Goal: Information Seeking & Learning: Learn about a topic

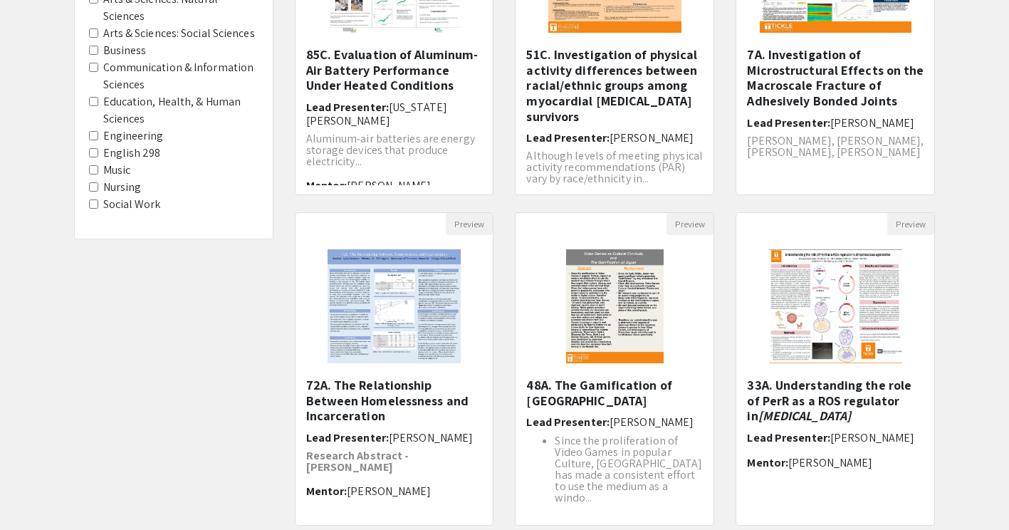
scroll to position [414, 0]
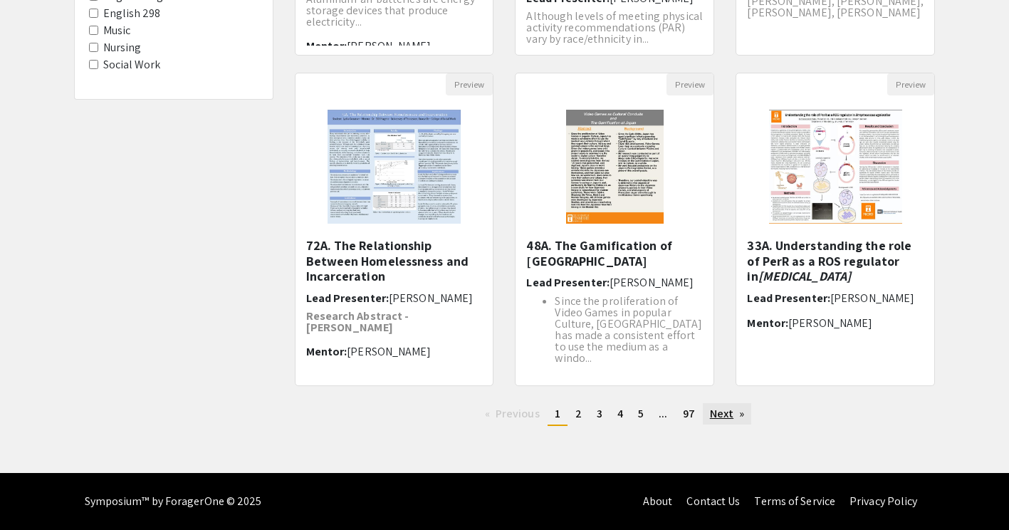
click at [728, 412] on link "Next page" at bounding box center [727, 413] width 49 height 21
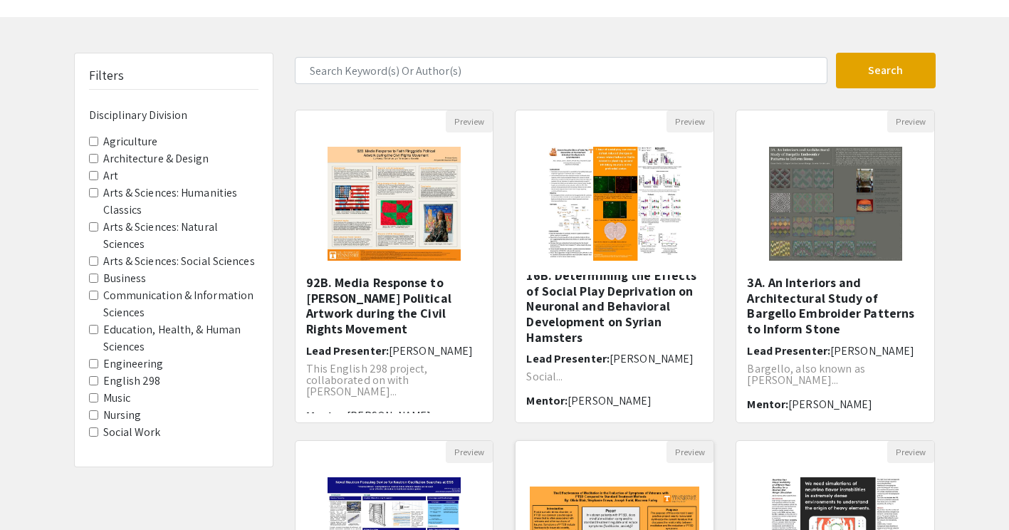
scroll to position [43, 0]
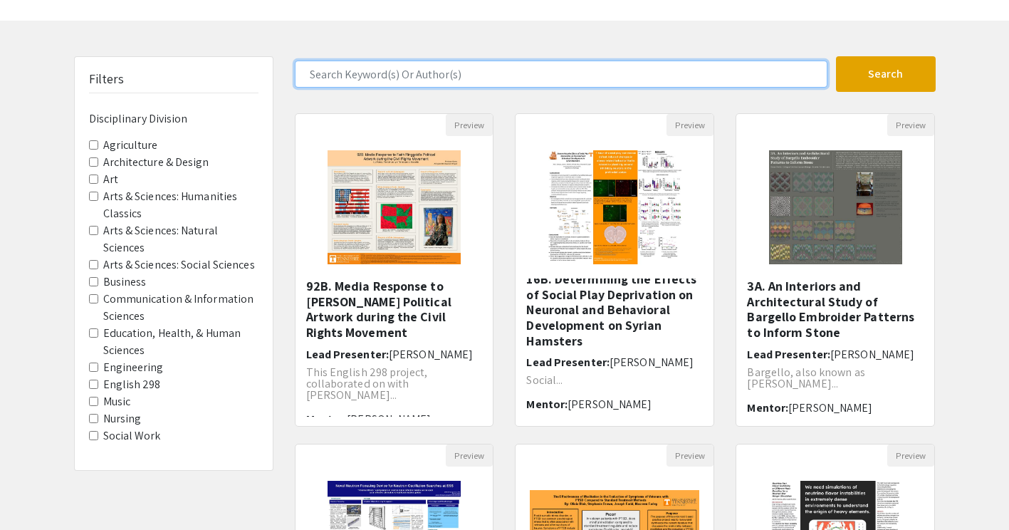
click at [511, 79] on input "Search Keyword(s) Or Author(s)" at bounding box center [561, 74] width 533 height 27
click at [836, 56] on button "Search" at bounding box center [886, 74] width 100 height 36
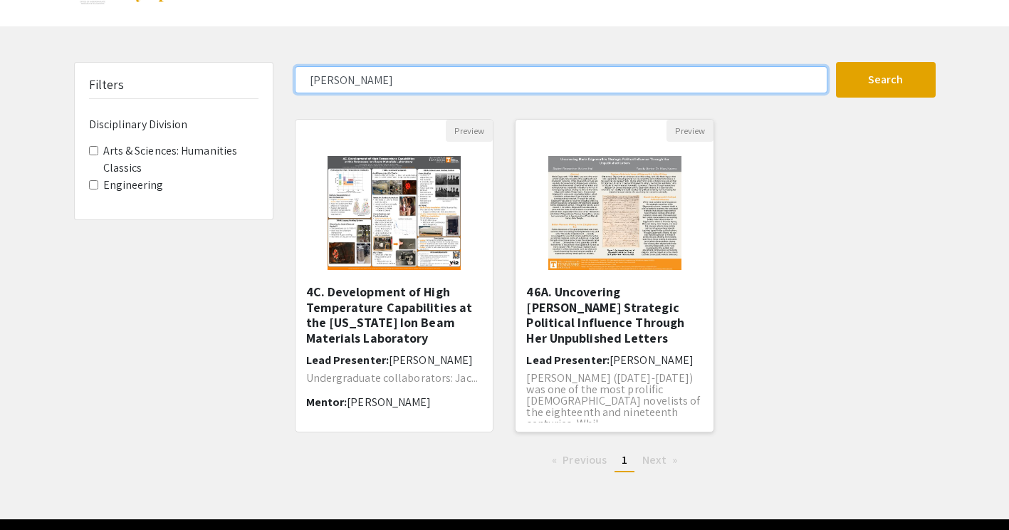
scroll to position [39, 0]
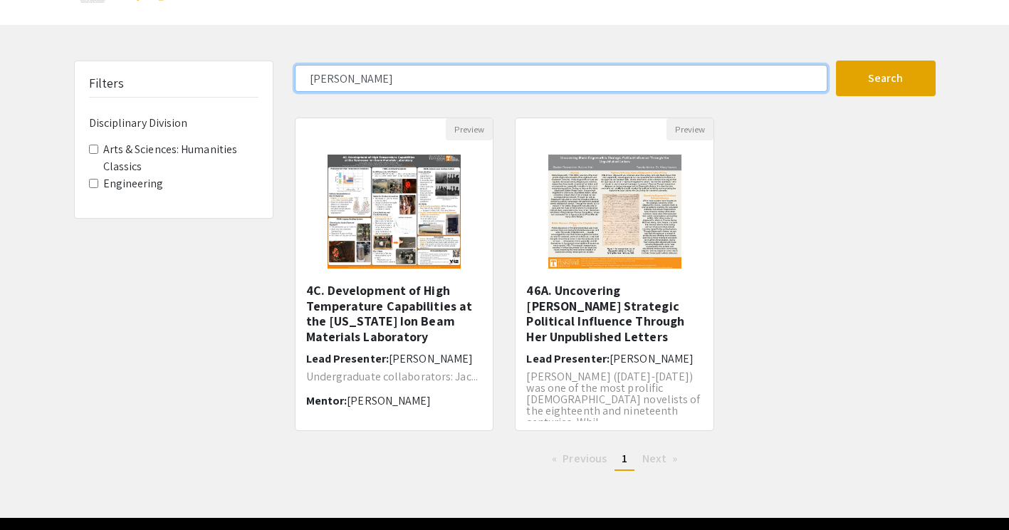
click at [440, 81] on input "[PERSON_NAME]" at bounding box center [561, 78] width 533 height 27
click at [836, 61] on button "Search" at bounding box center [886, 79] width 100 height 36
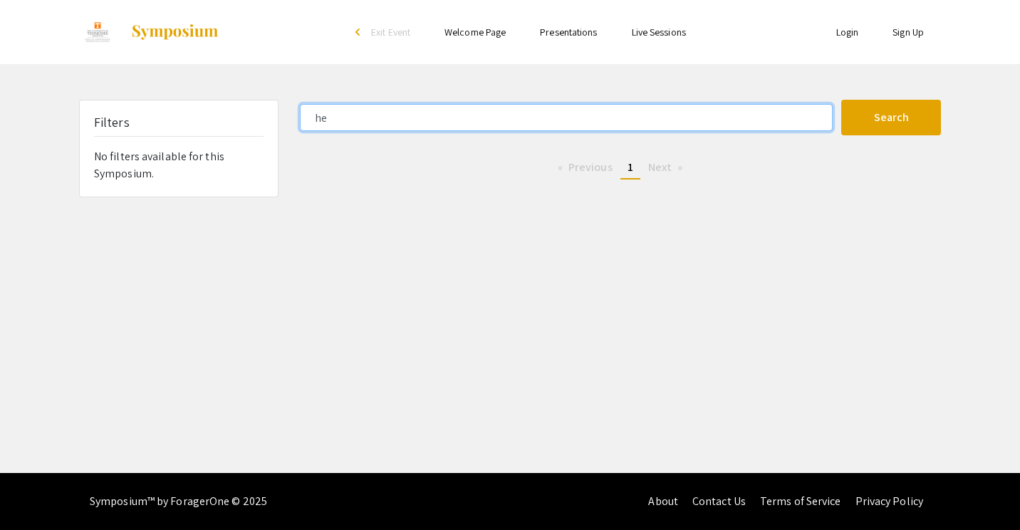
type input "h"
click at [841, 100] on button "Search" at bounding box center [891, 118] width 100 height 36
type input "h"
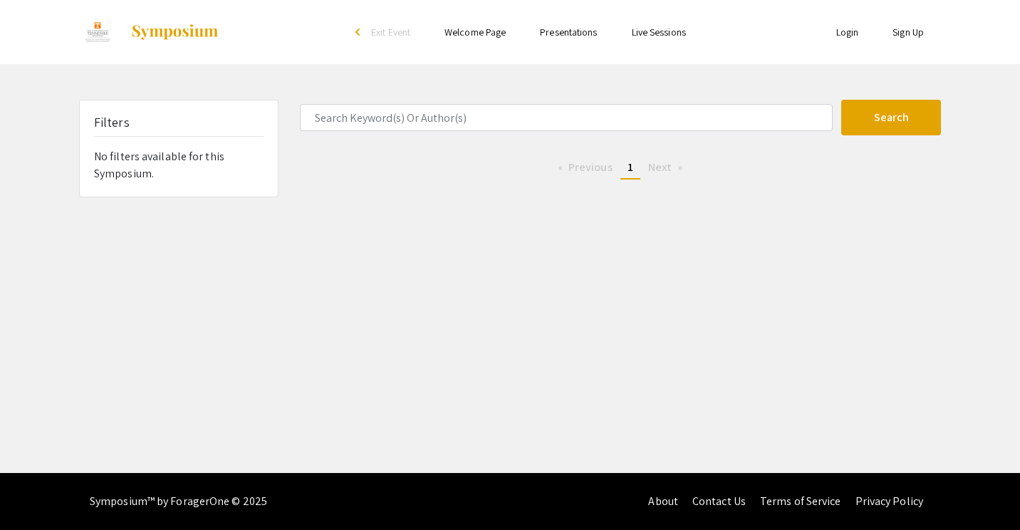
click at [561, 37] on link "Presentations" at bounding box center [568, 32] width 57 height 13
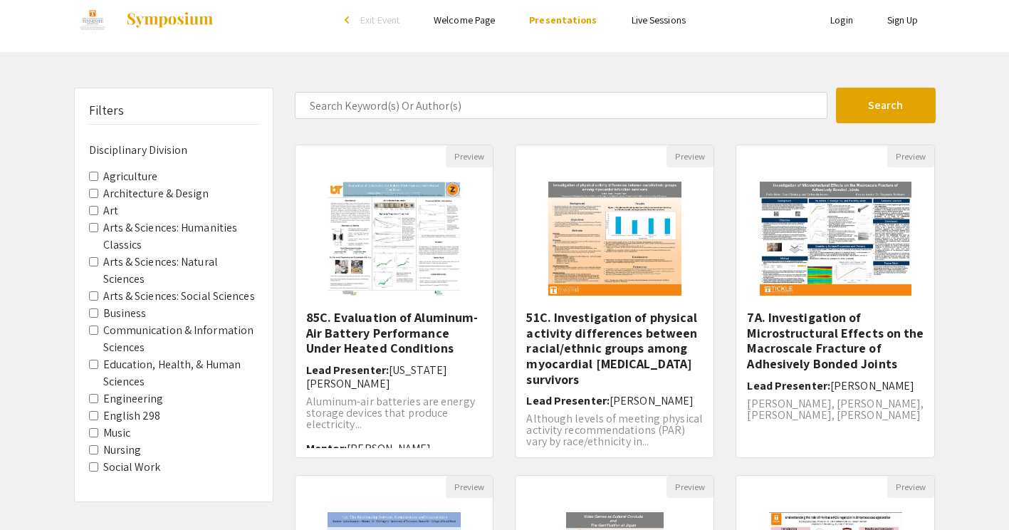
scroll to position [13, 0]
click at [140, 367] on label "Education, Health, & Human Sciences" at bounding box center [180, 372] width 155 height 34
click at [98, 367] on Sciences "Education, Health, & Human Sciences" at bounding box center [93, 363] width 9 height 9
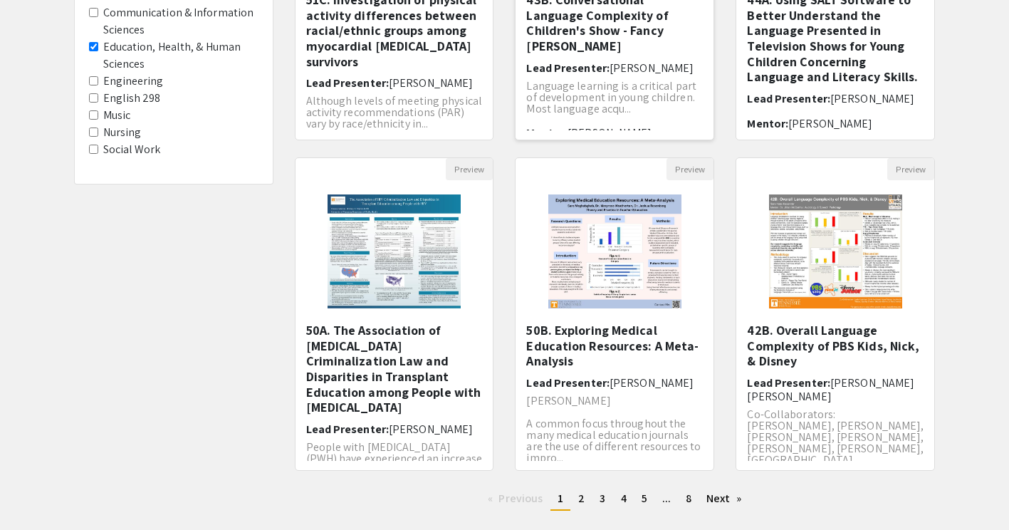
scroll to position [330, 0]
click at [574, 498] on link "page 2" at bounding box center [581, 497] width 21 height 21
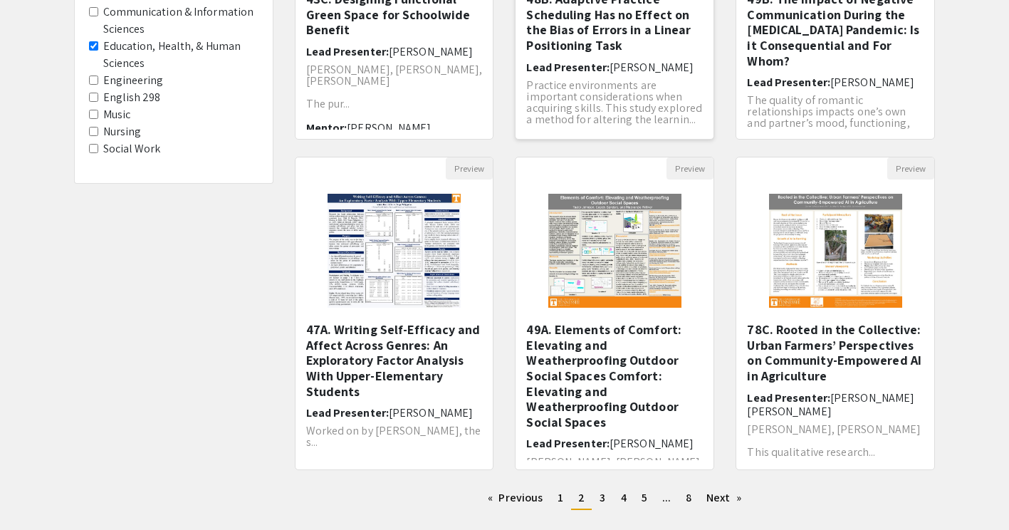
scroll to position [334, 0]
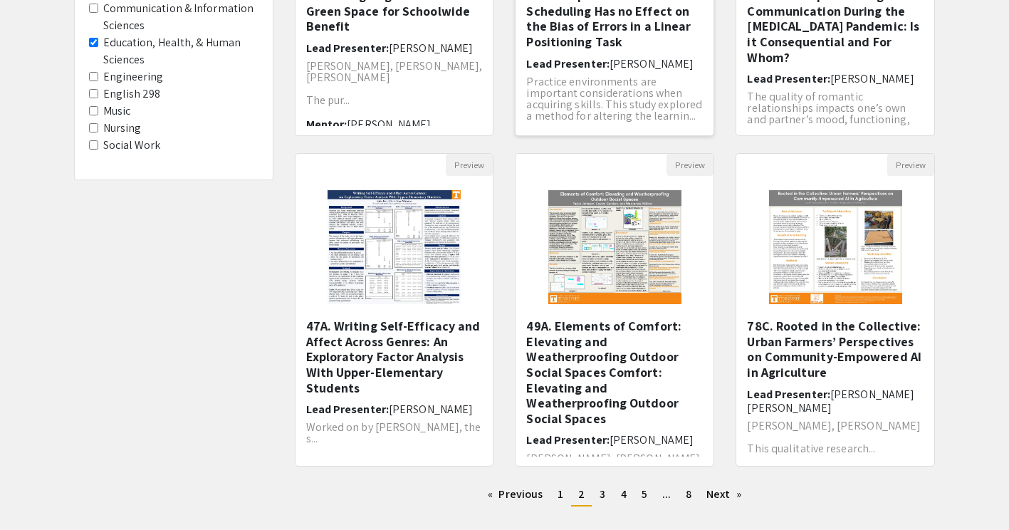
click at [532, 258] on div at bounding box center [614, 247] width 198 height 142
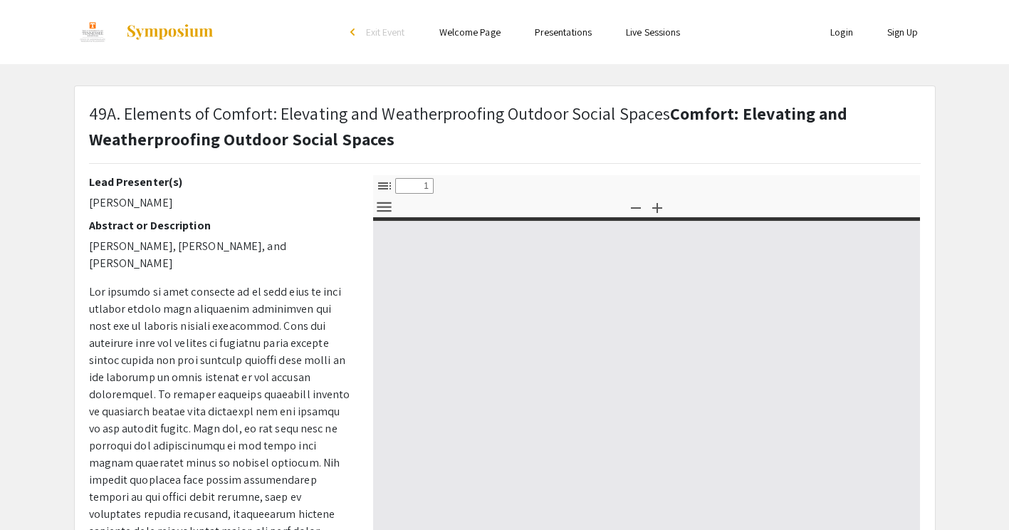
select select "custom"
type input "0"
select select "custom"
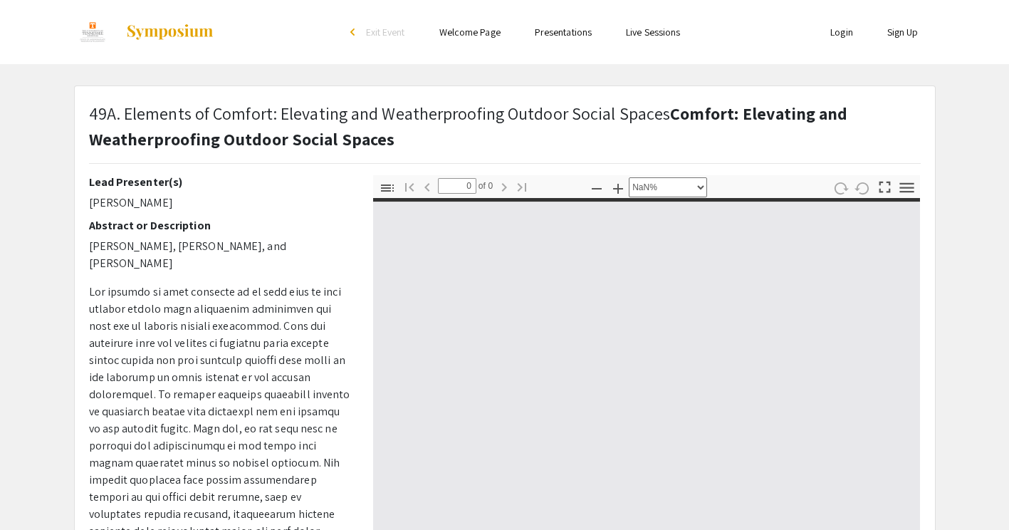
type input "1"
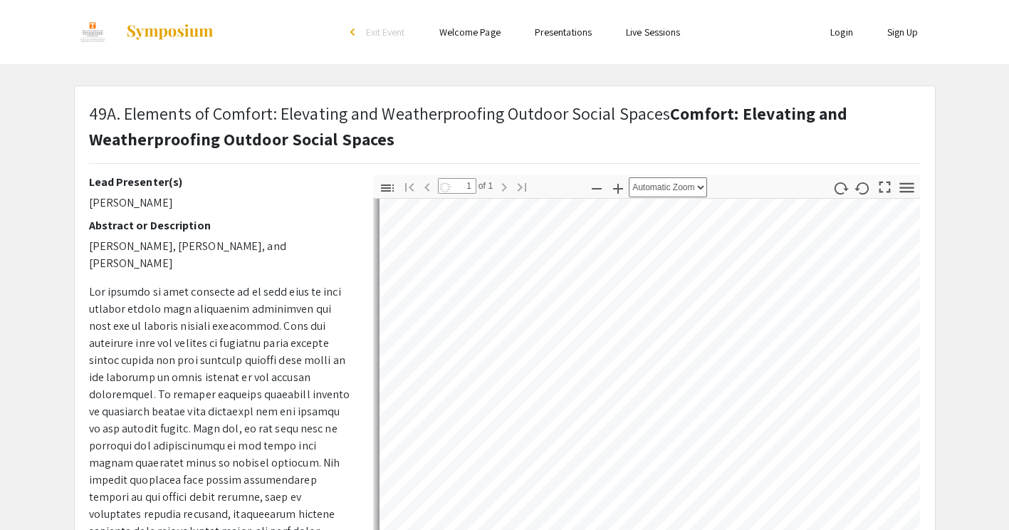
select select "auto"
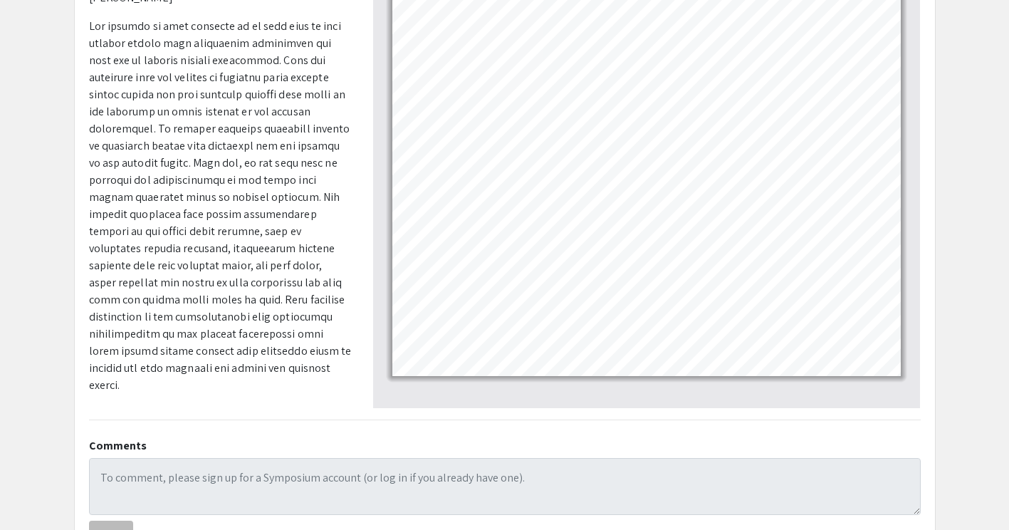
scroll to position [273, 0]
